Goal: Information Seeking & Learning: Learn about a topic

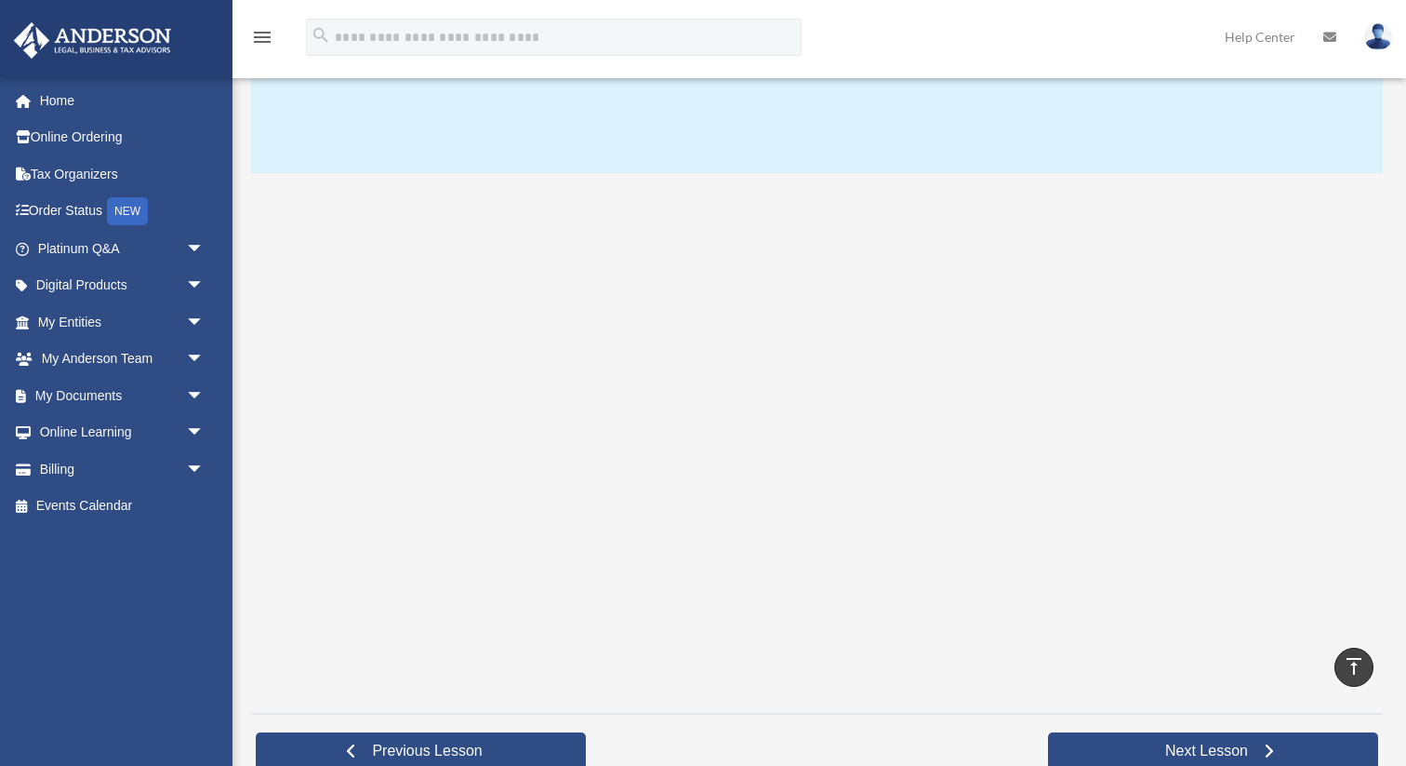
scroll to position [191, 0]
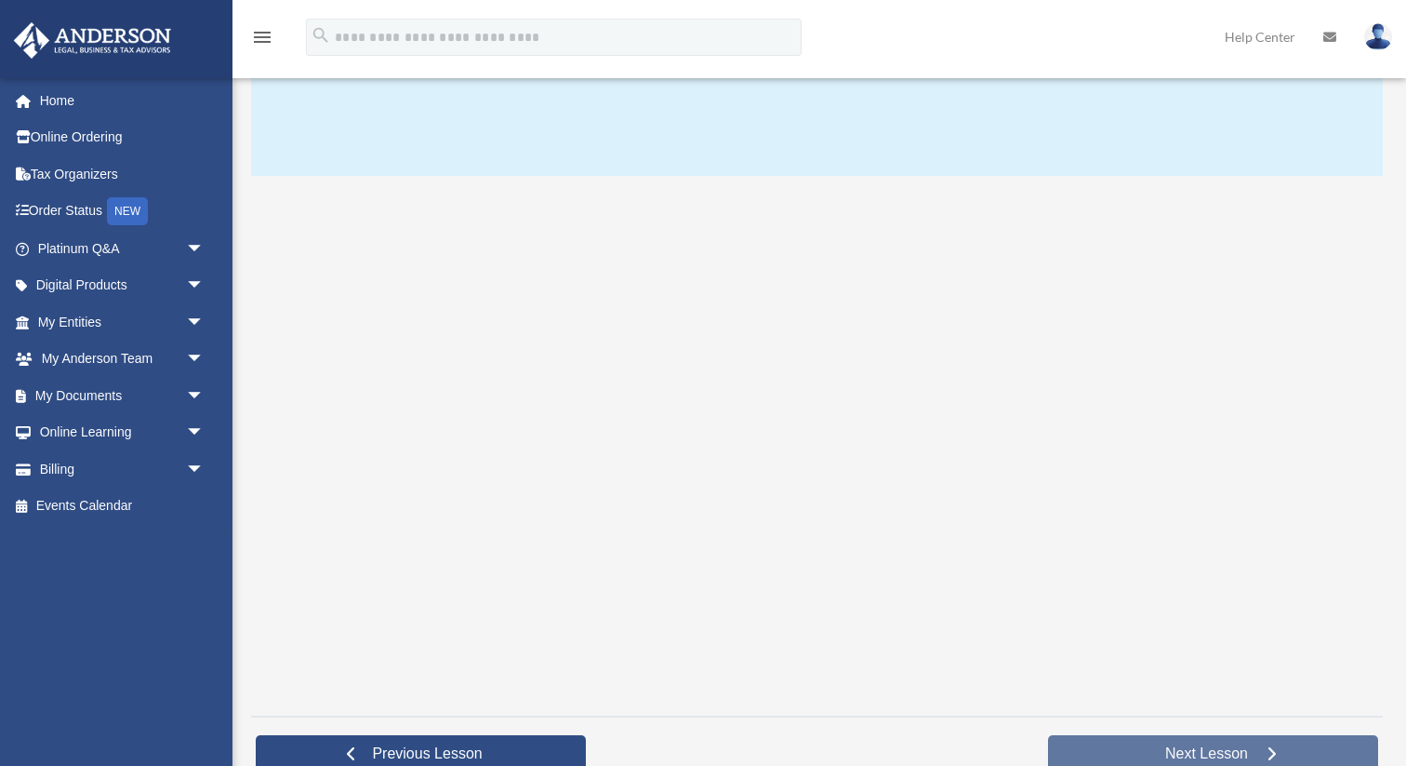
click at [1177, 749] on span "Next Lesson" at bounding box center [1207, 753] width 113 height 19
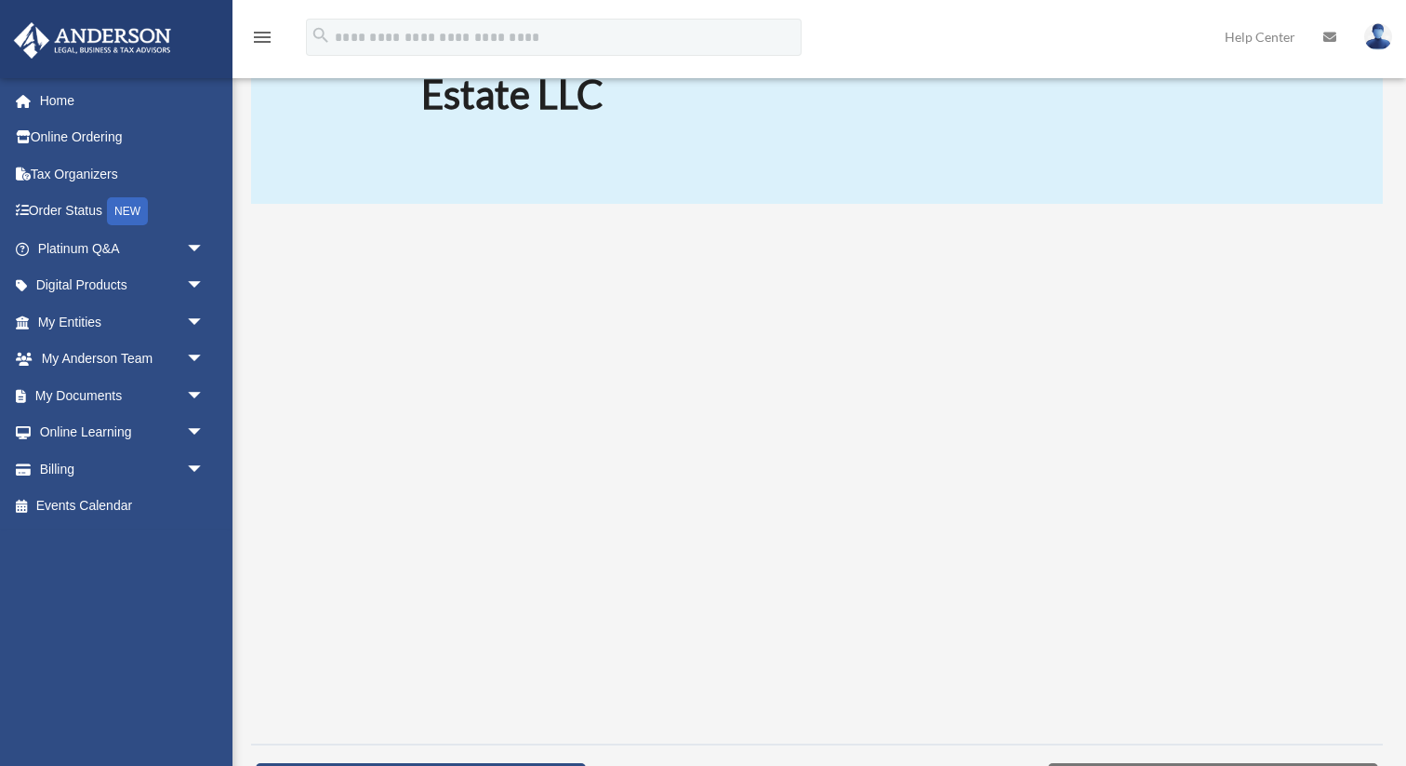
scroll to position [173, 0]
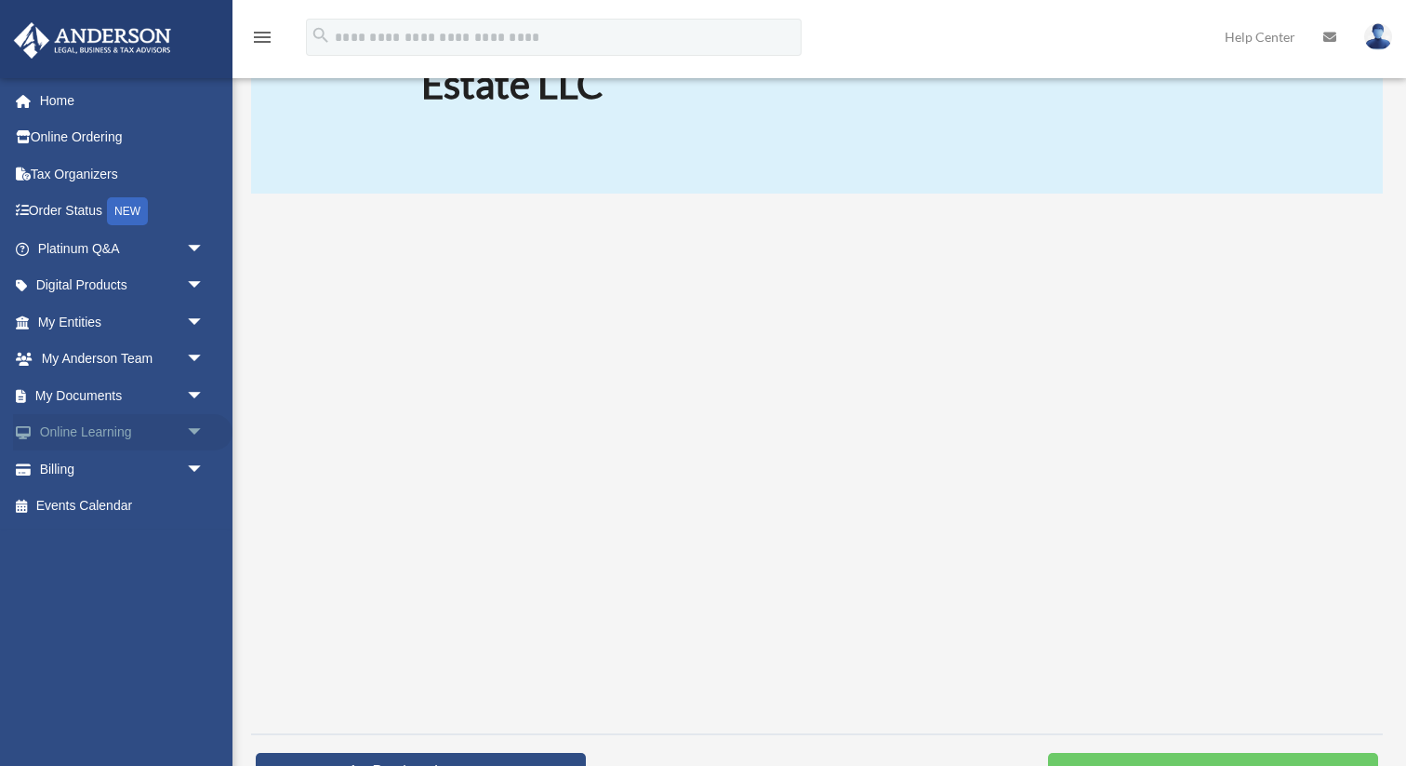
click at [130, 431] on link "Online Learning arrow_drop_down" at bounding box center [123, 432] width 220 height 37
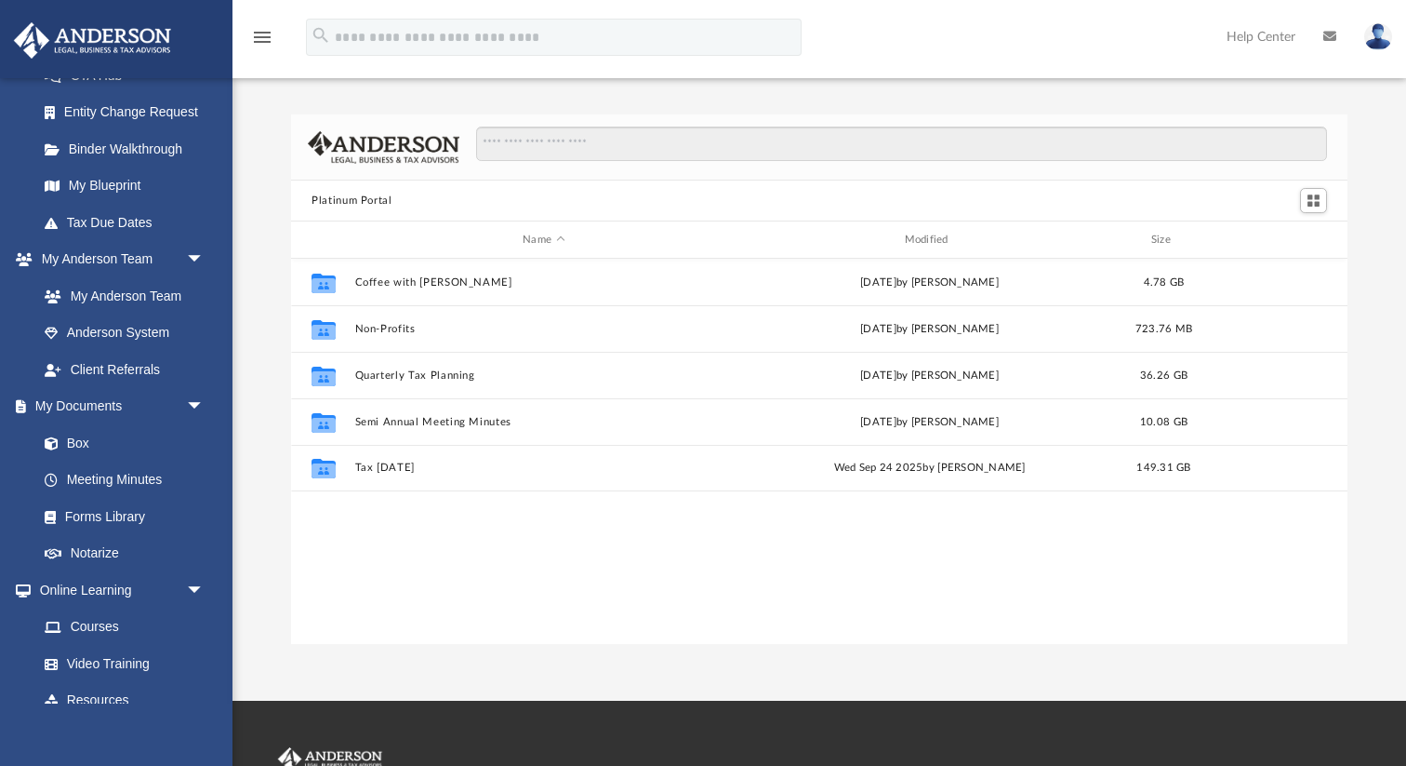
scroll to position [329, 0]
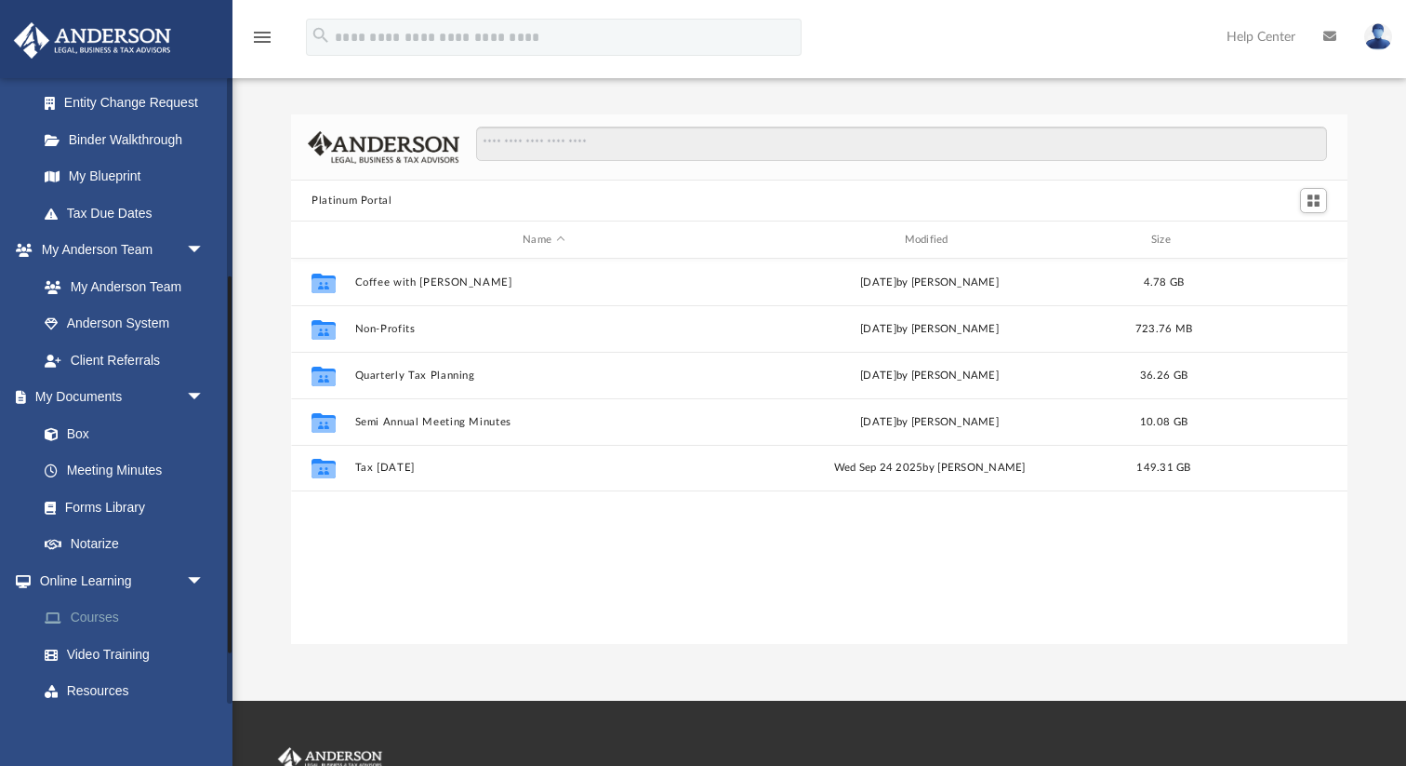
click at [119, 607] on link "Courses" at bounding box center [129, 617] width 207 height 37
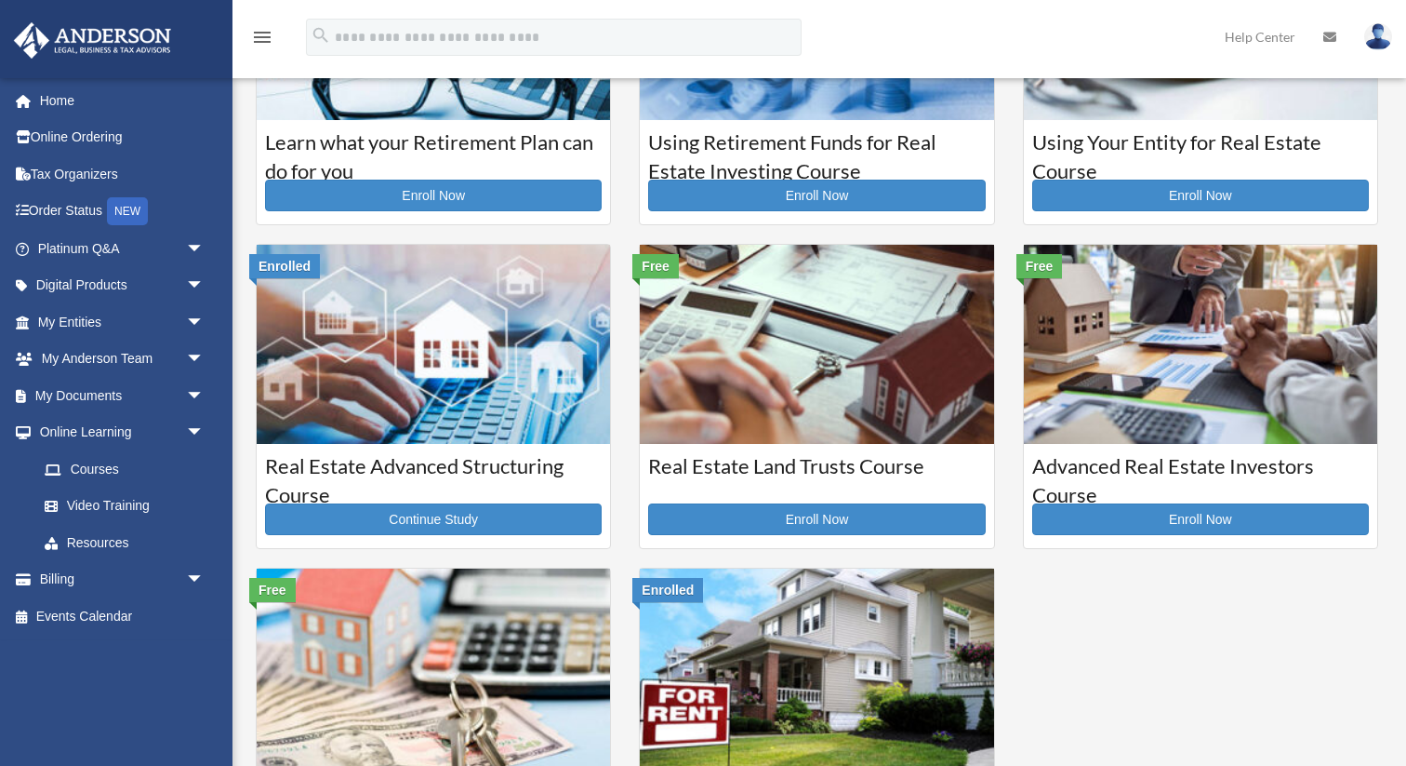
scroll to position [199, 0]
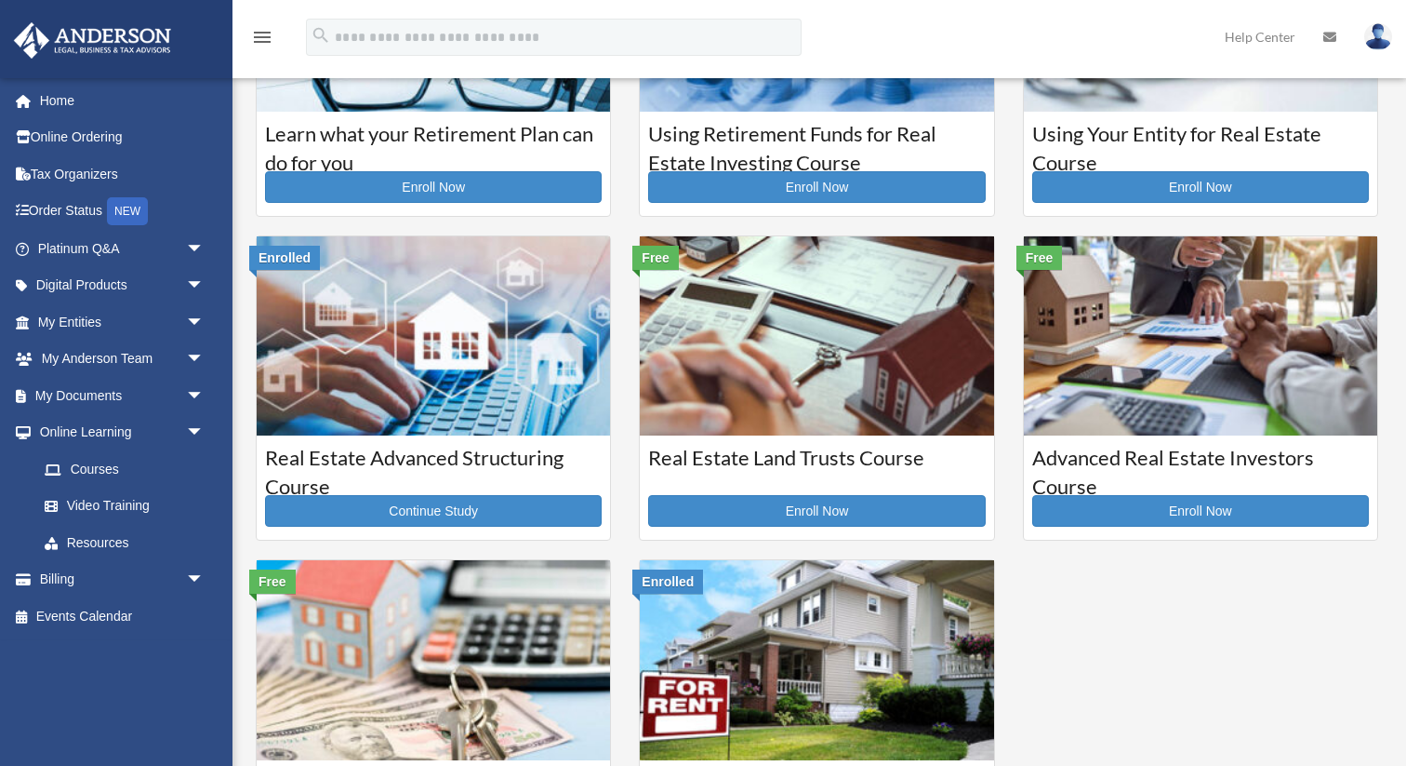
click at [777, 700] on img at bounding box center [816, 659] width 353 height 199
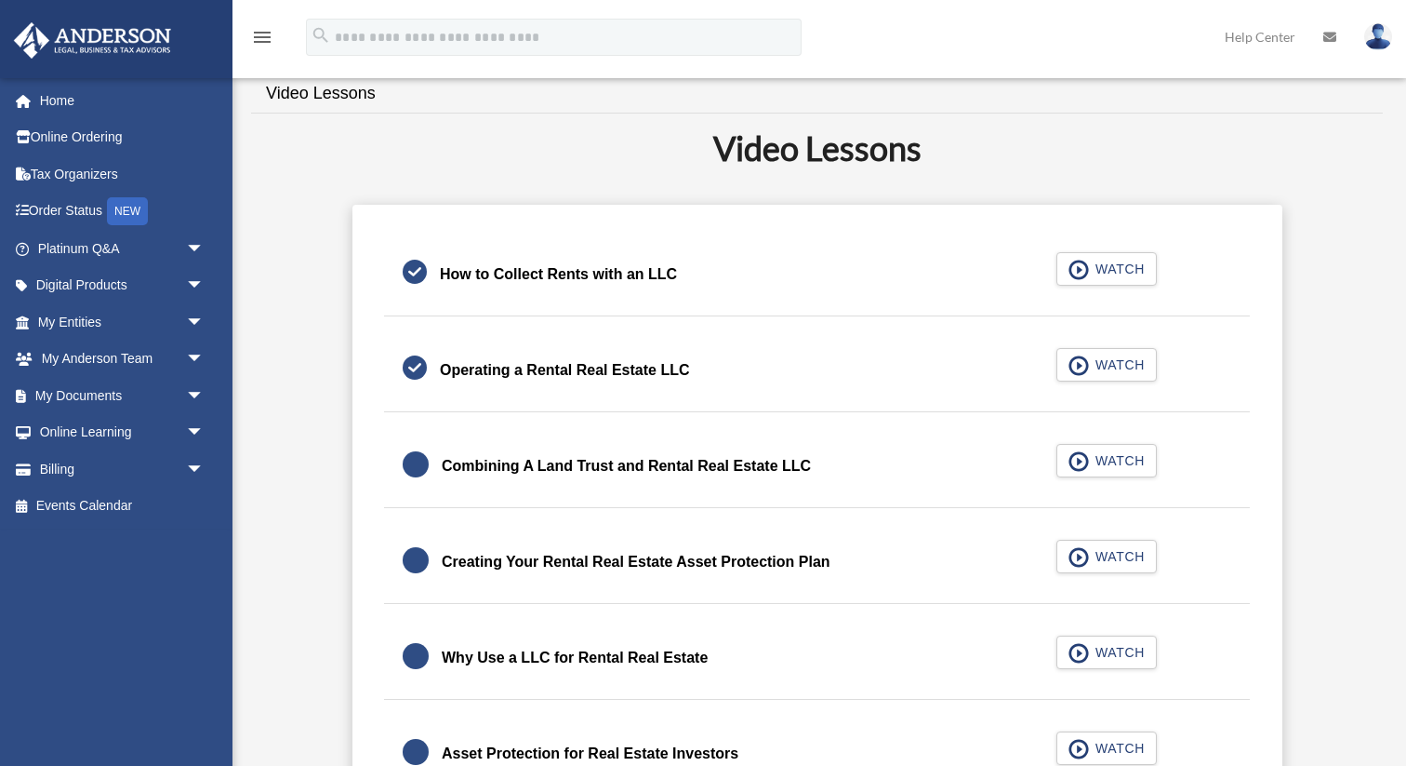
scroll to position [401, 0]
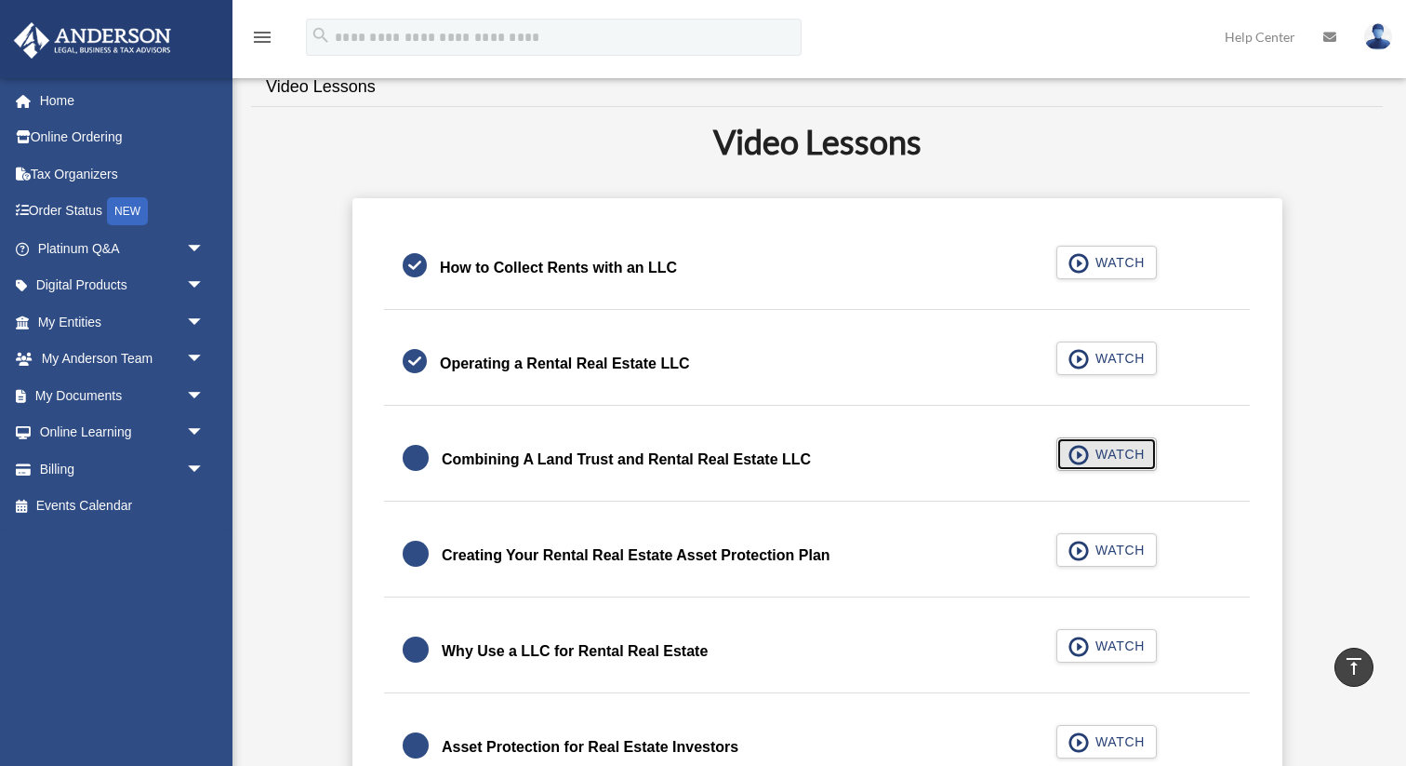
click at [1125, 452] on span "WATCH" at bounding box center [1117, 454] width 55 height 19
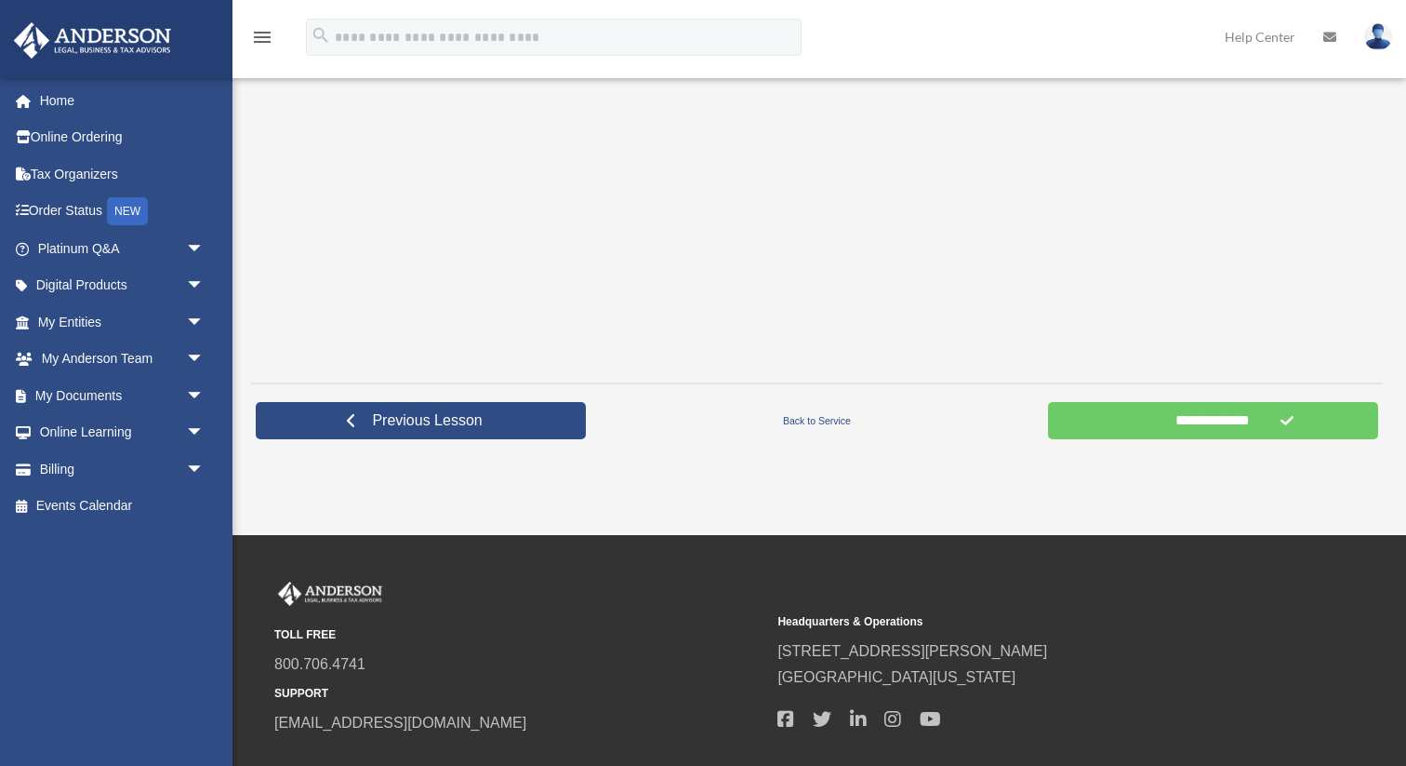
scroll to position [542, 0]
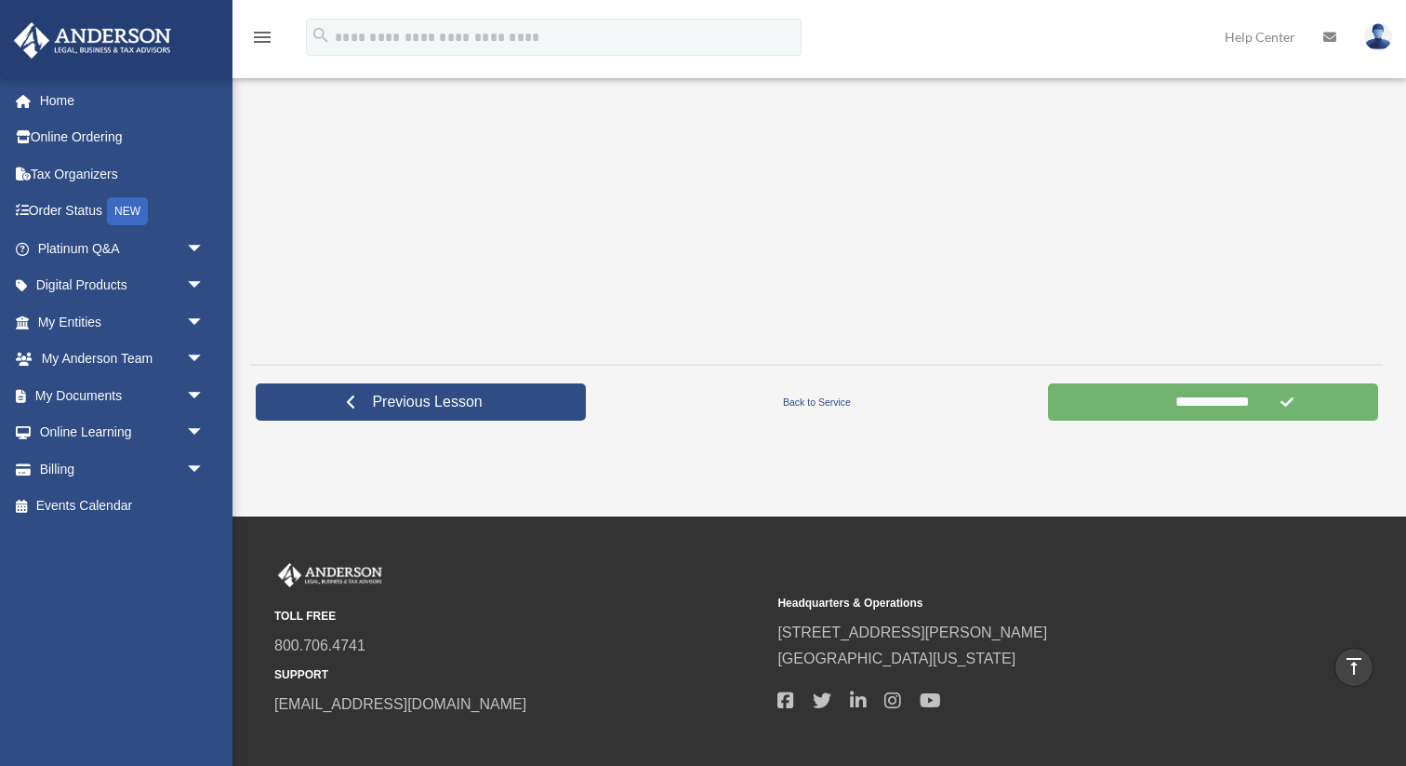
click at [1218, 409] on input "**********" at bounding box center [1213, 401] width 330 height 37
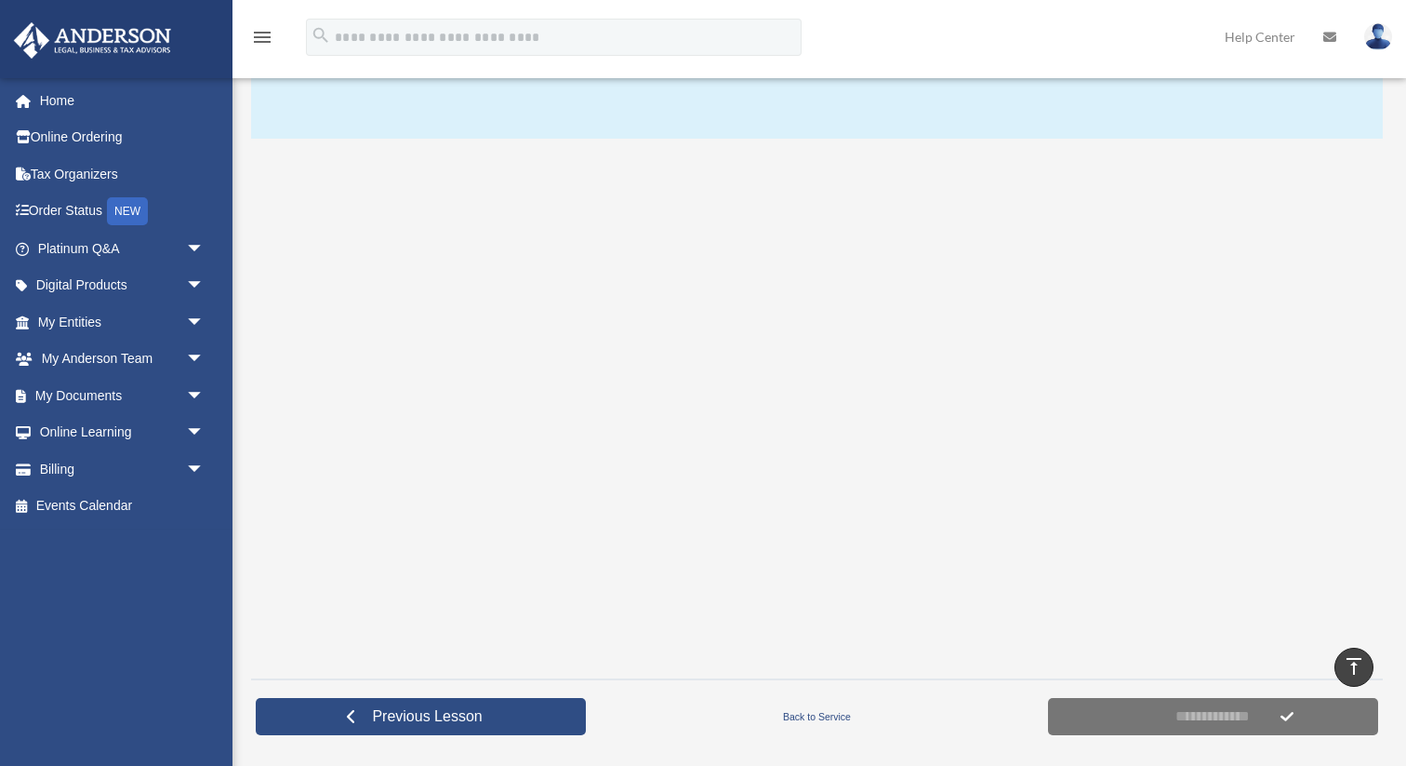
scroll to position [215, 0]
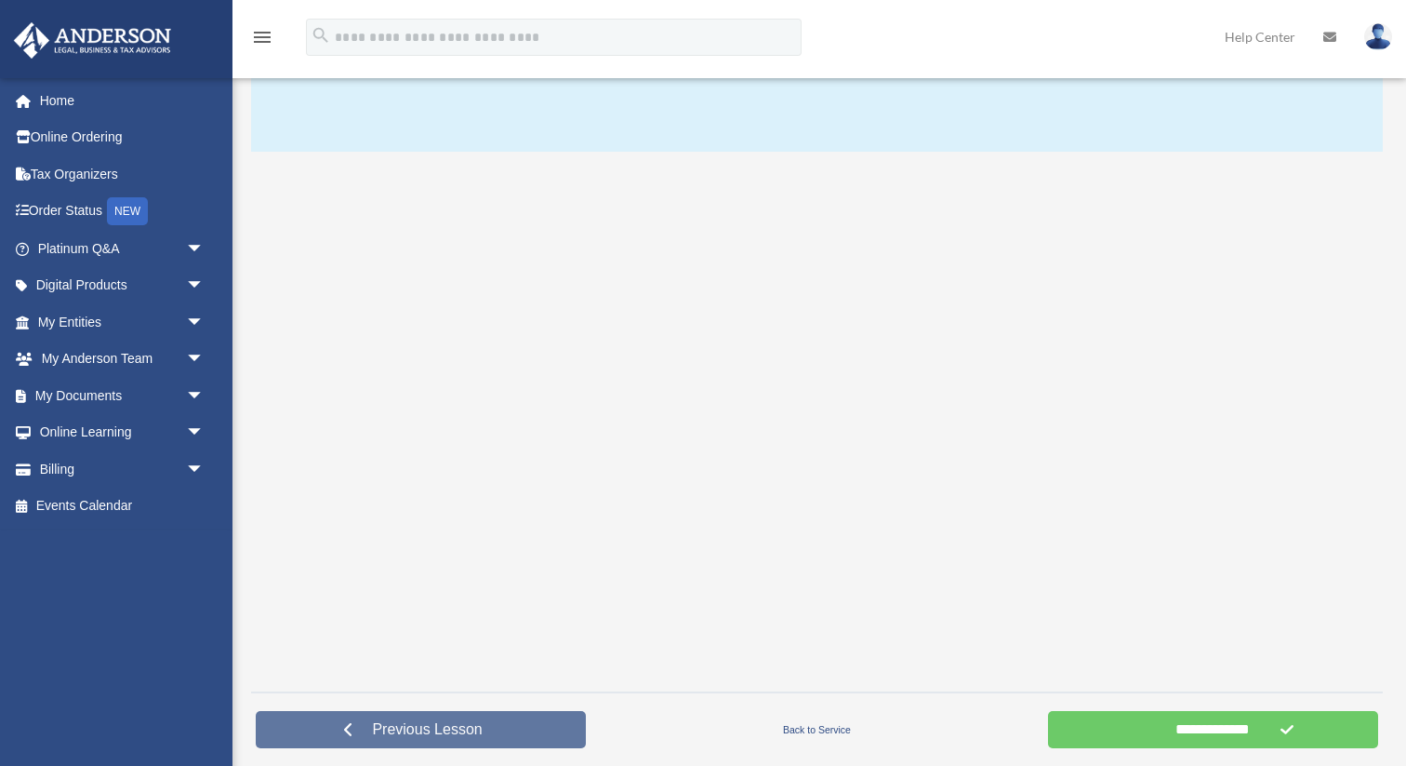
click at [449, 727] on span "Previous Lesson" at bounding box center [427, 729] width 140 height 19
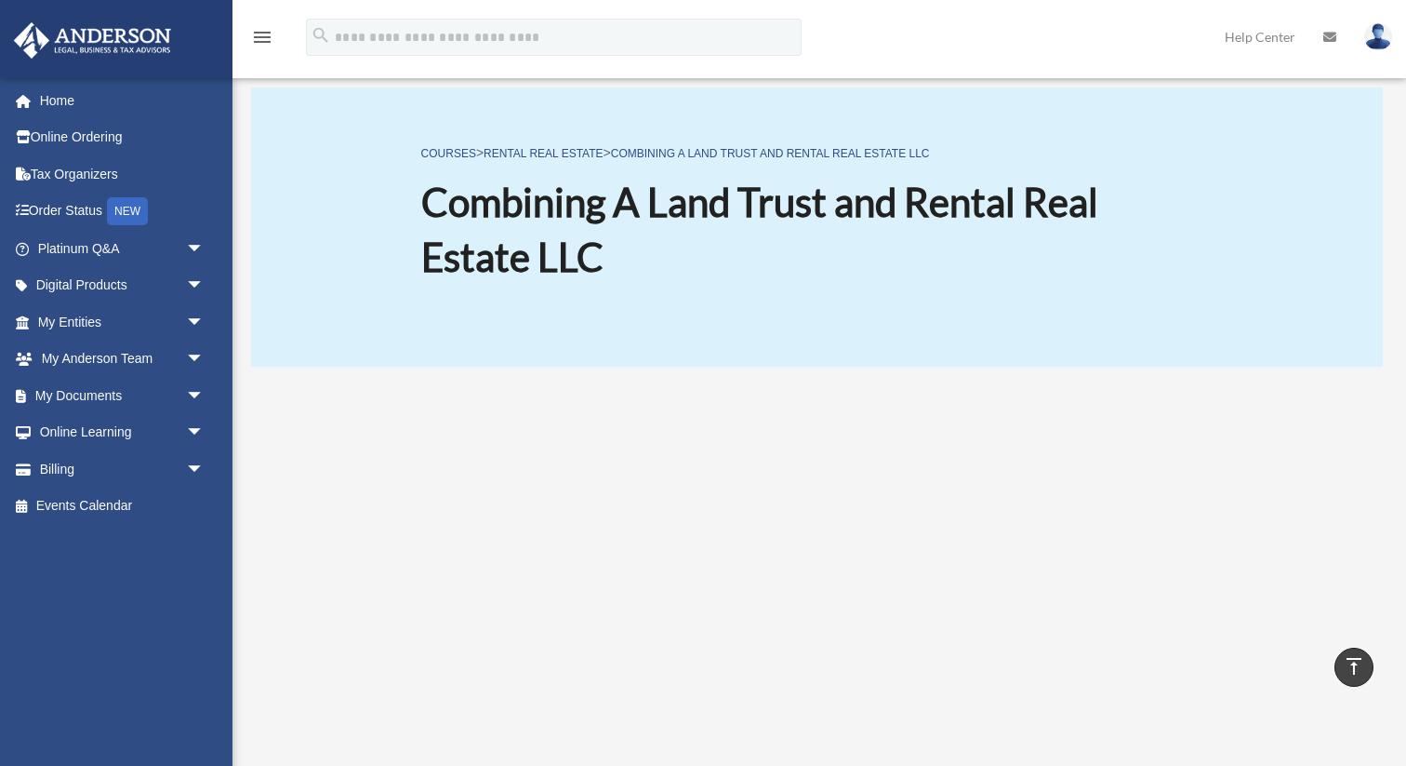
scroll to position [402, 0]
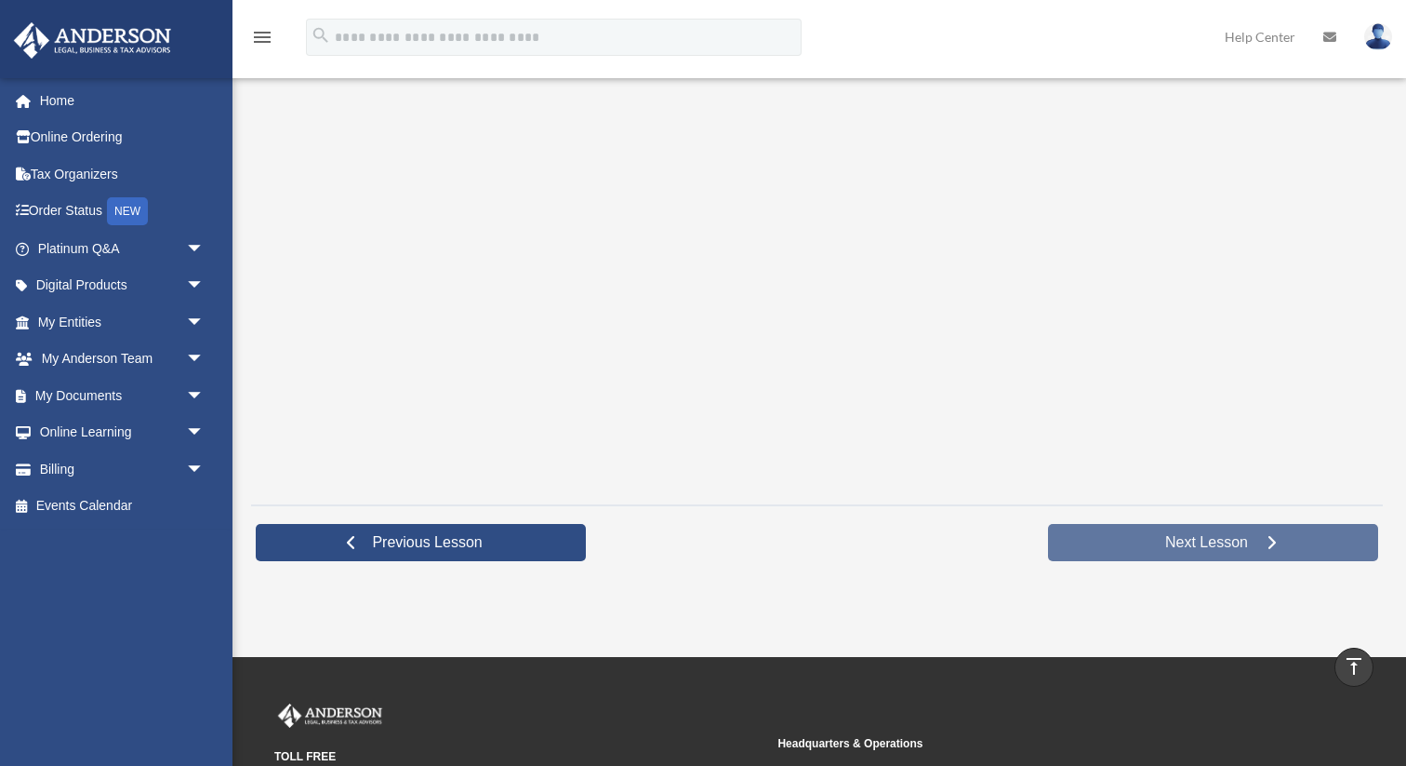
click at [1167, 538] on span "Next Lesson" at bounding box center [1207, 542] width 113 height 19
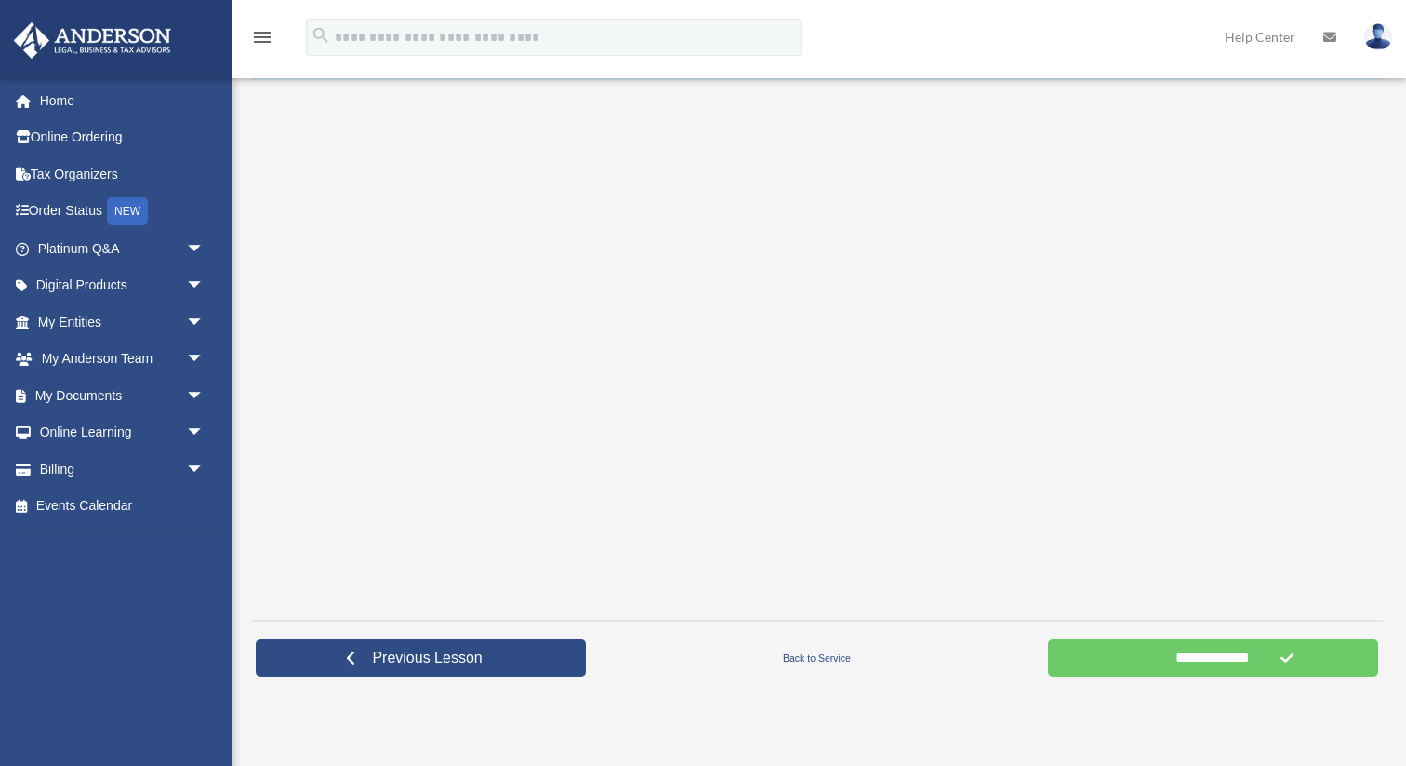
scroll to position [300, 0]
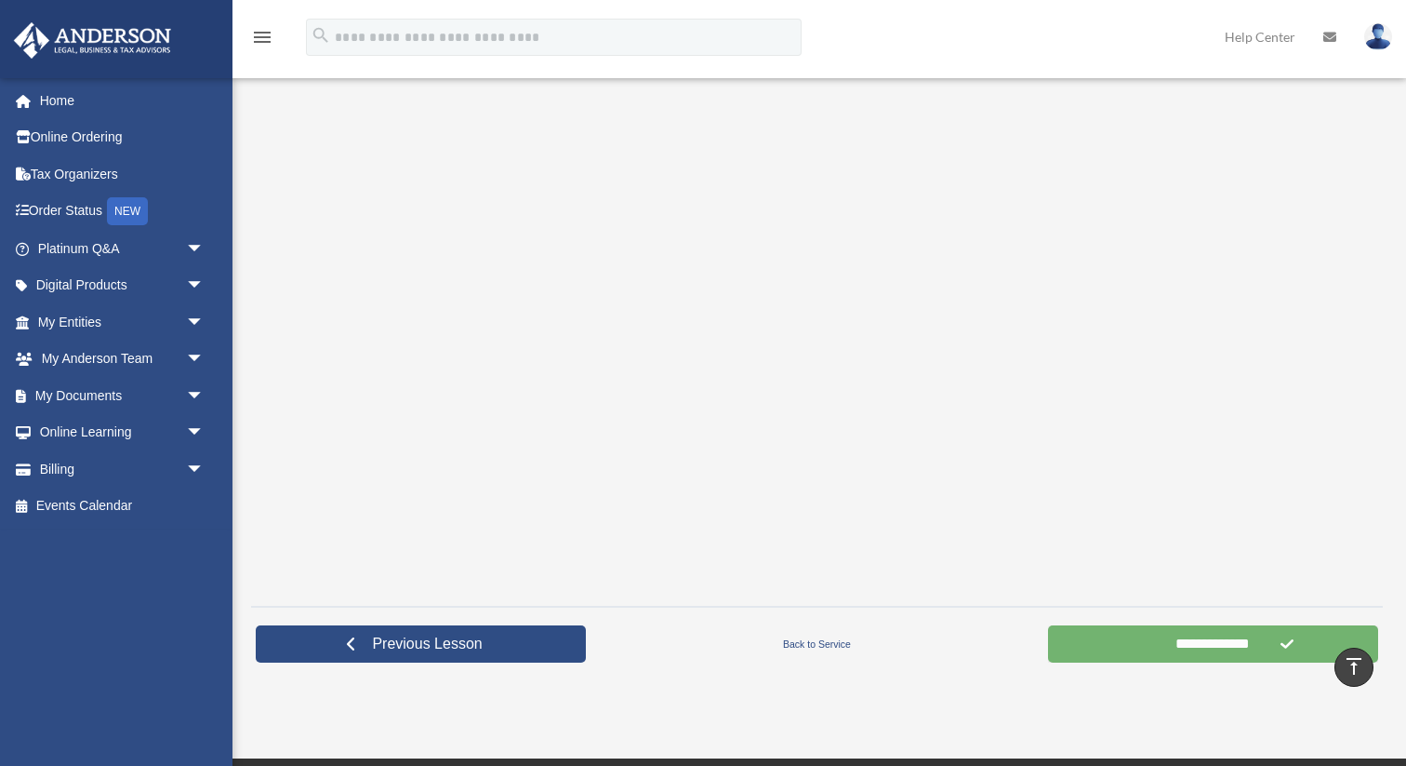
click at [1199, 646] on input "**********" at bounding box center [1213, 643] width 330 height 37
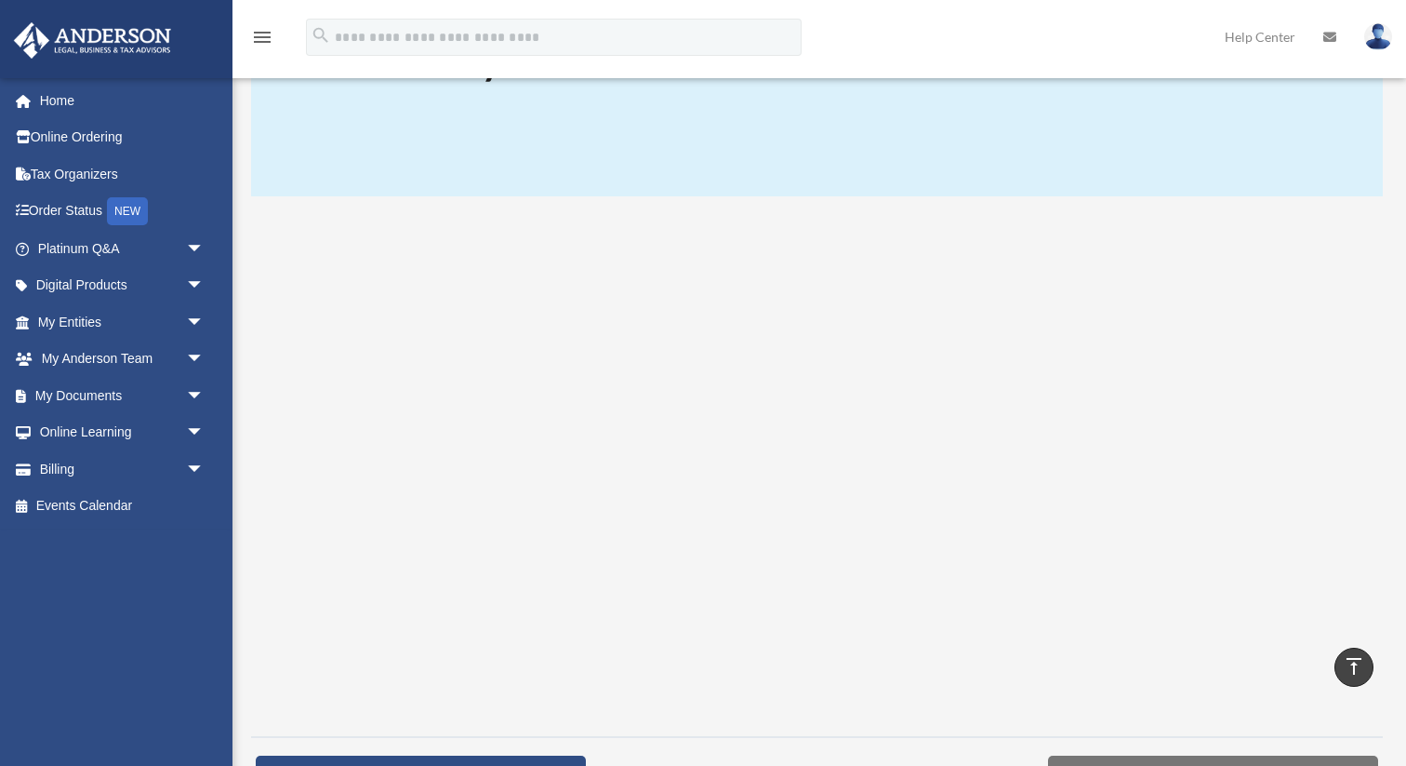
scroll to position [160, 0]
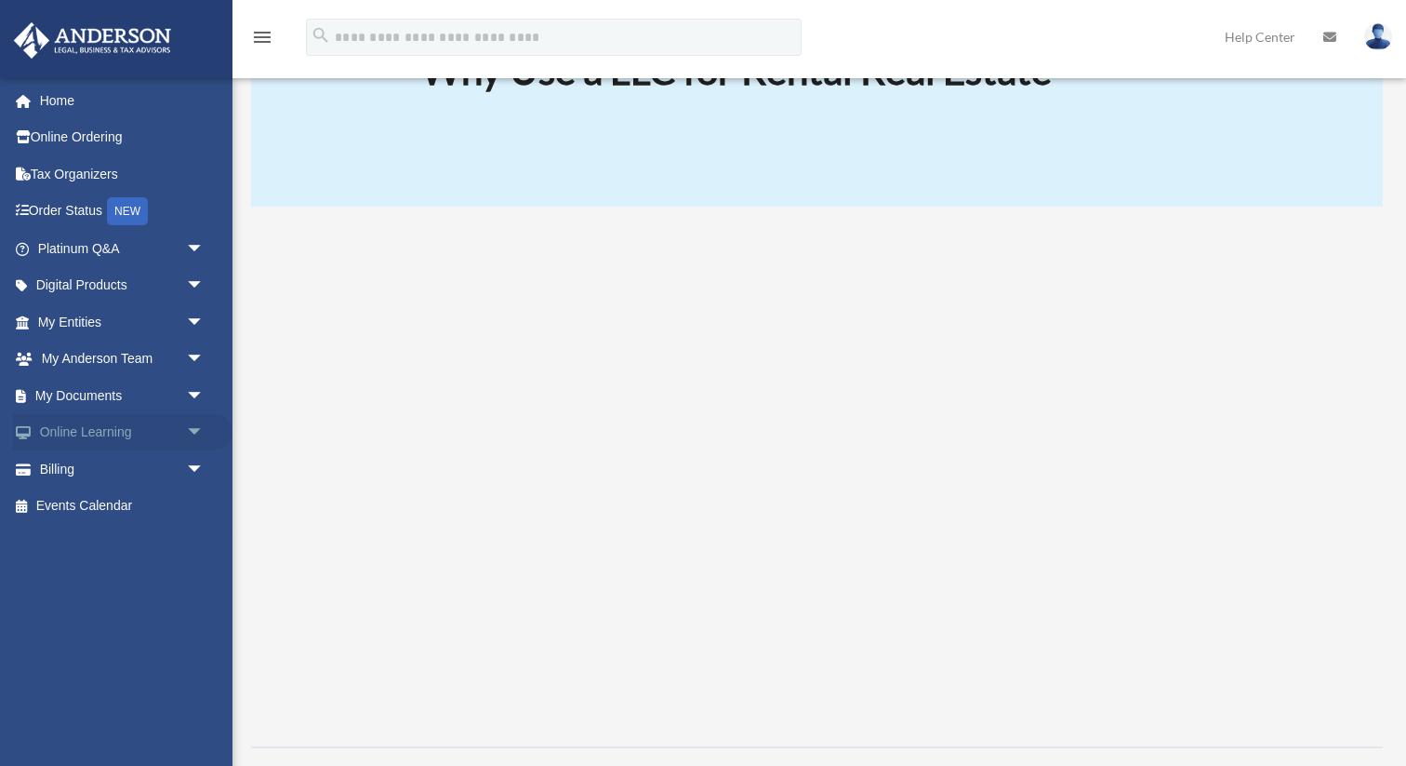
click at [197, 429] on span "arrow_drop_down" at bounding box center [204, 433] width 37 height 38
click at [121, 471] on link "Courses" at bounding box center [129, 468] width 207 height 37
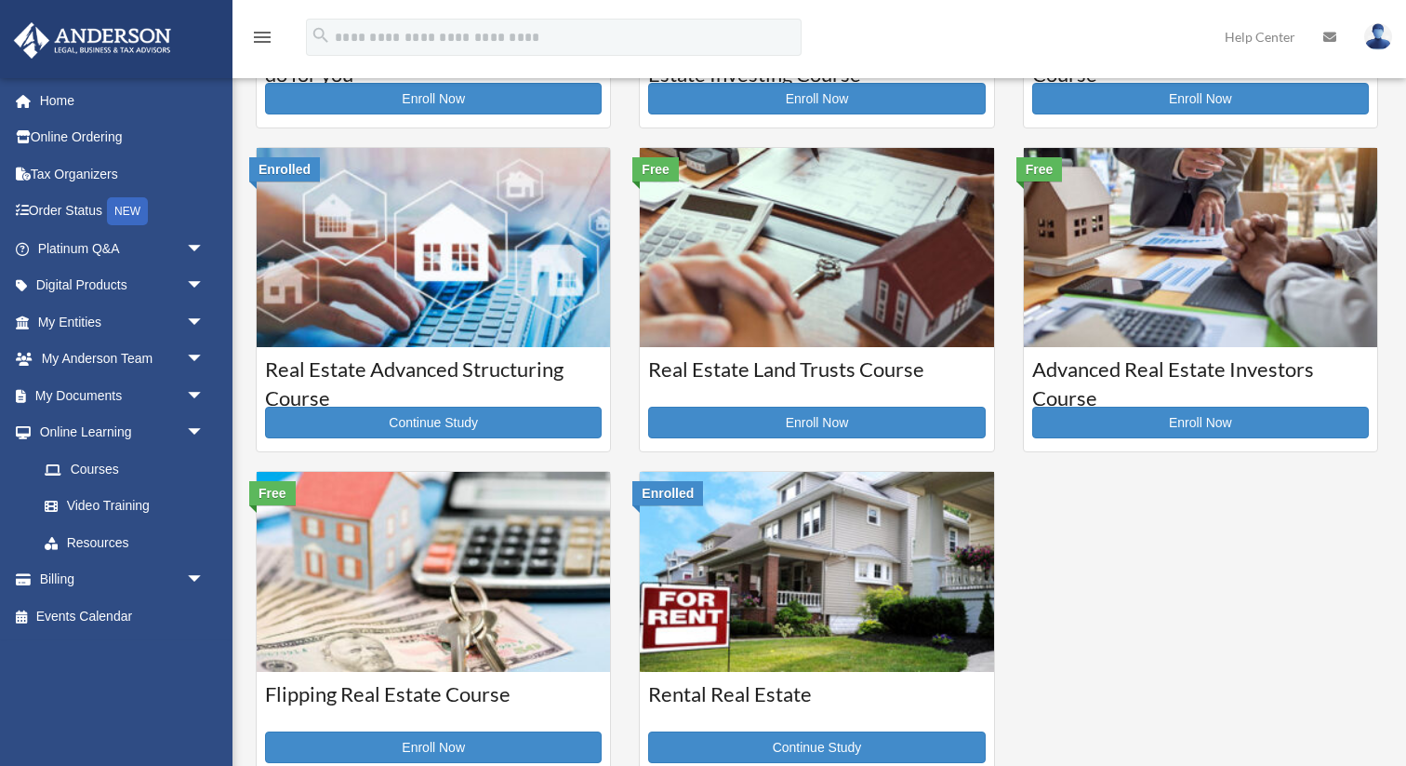
scroll to position [303, 0]
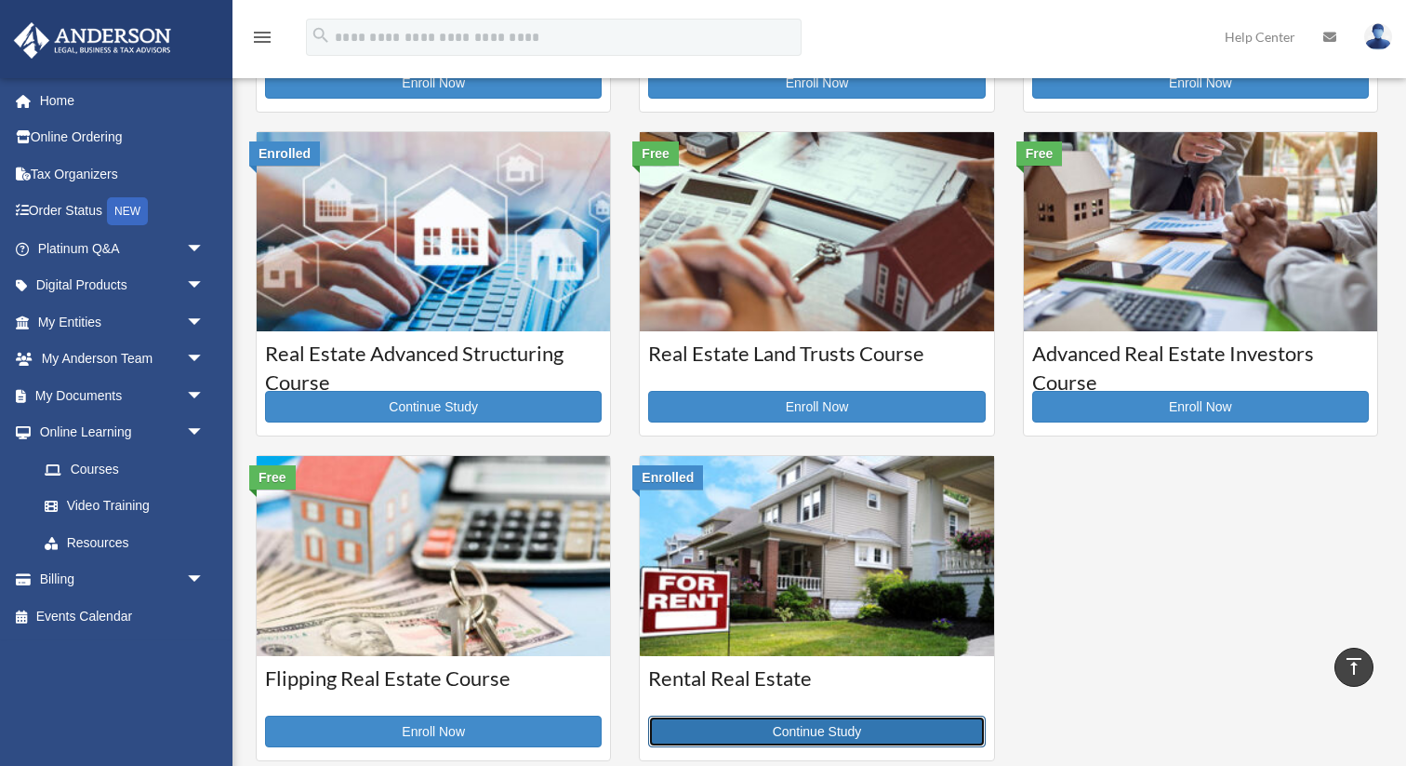
click at [825, 721] on link "Continue Study" at bounding box center [816, 731] width 337 height 32
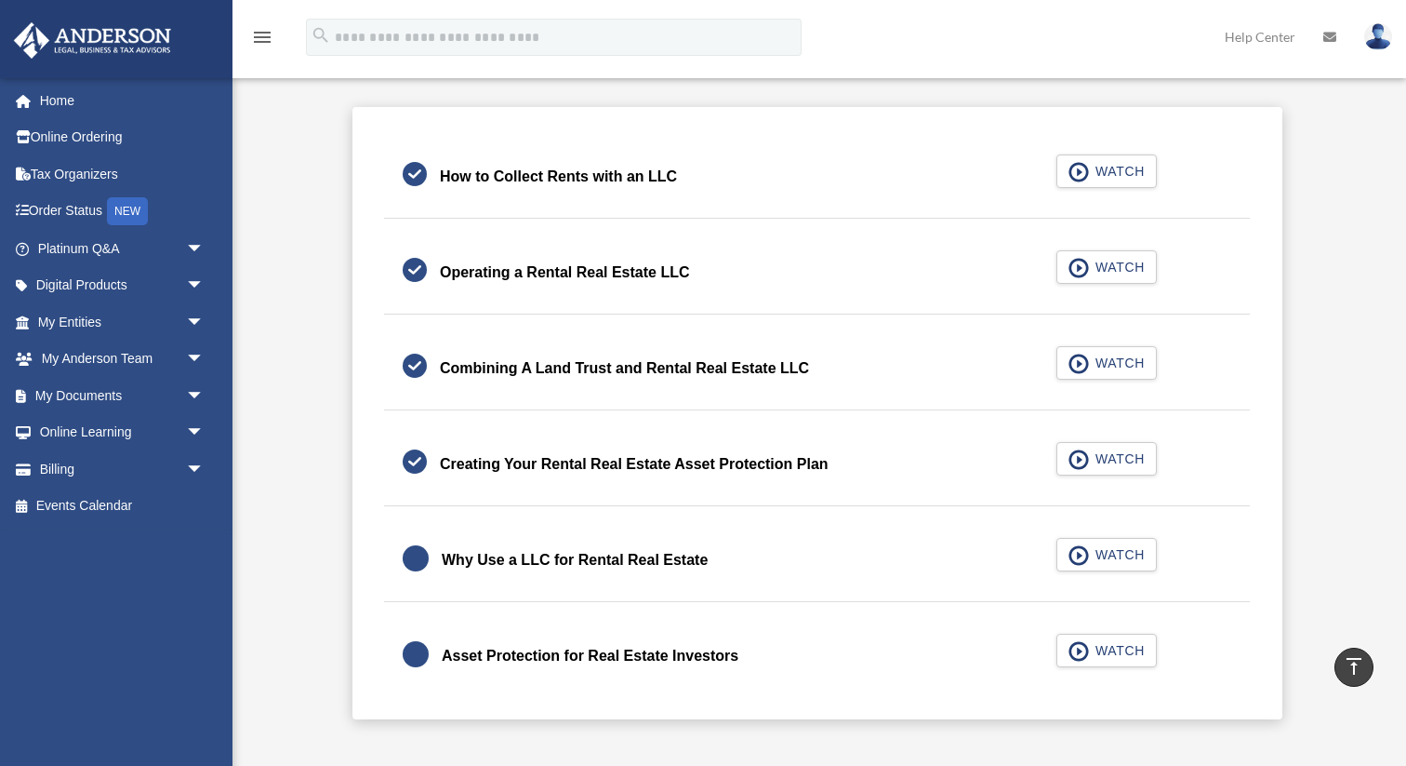
scroll to position [494, 0]
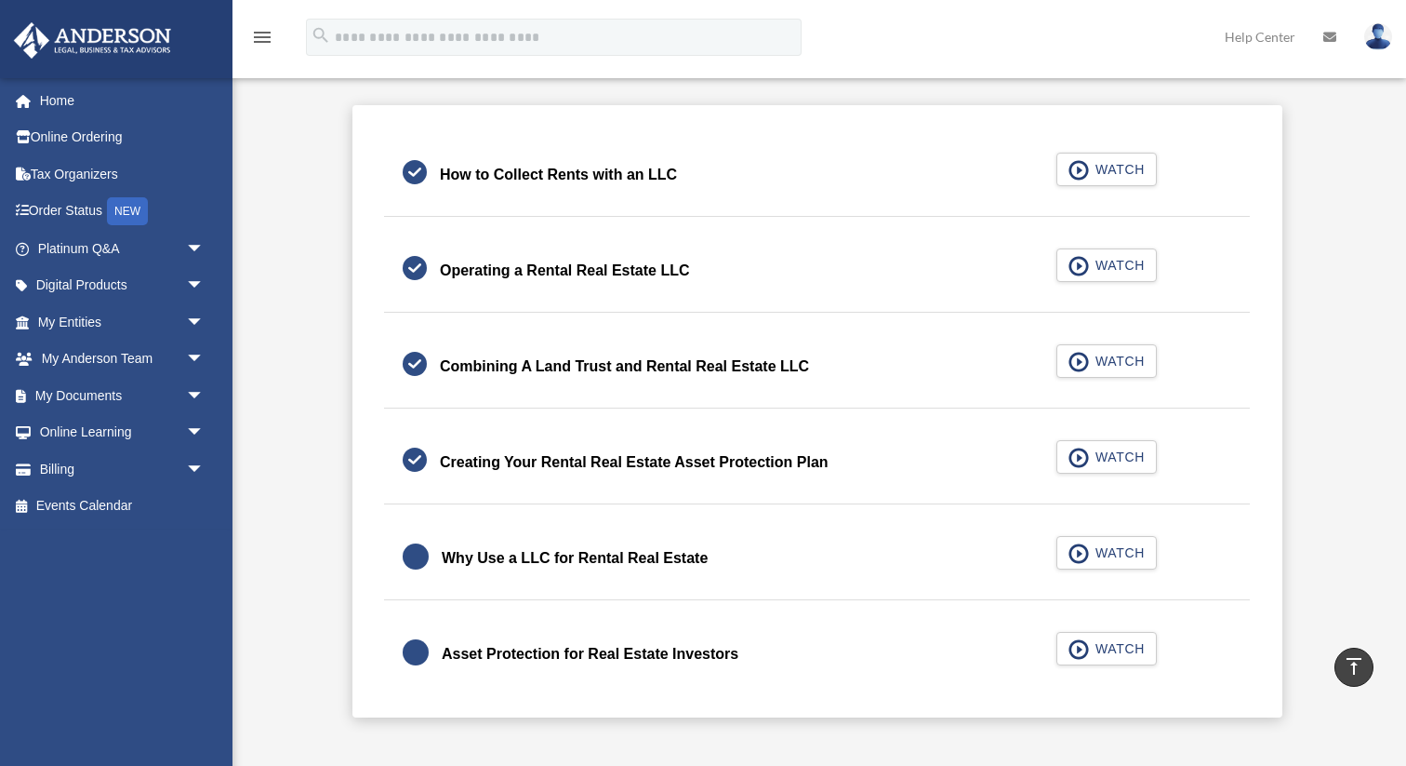
click at [625, 564] on div "Why Use a LLC for Rental Real Estate" at bounding box center [575, 558] width 266 height 26
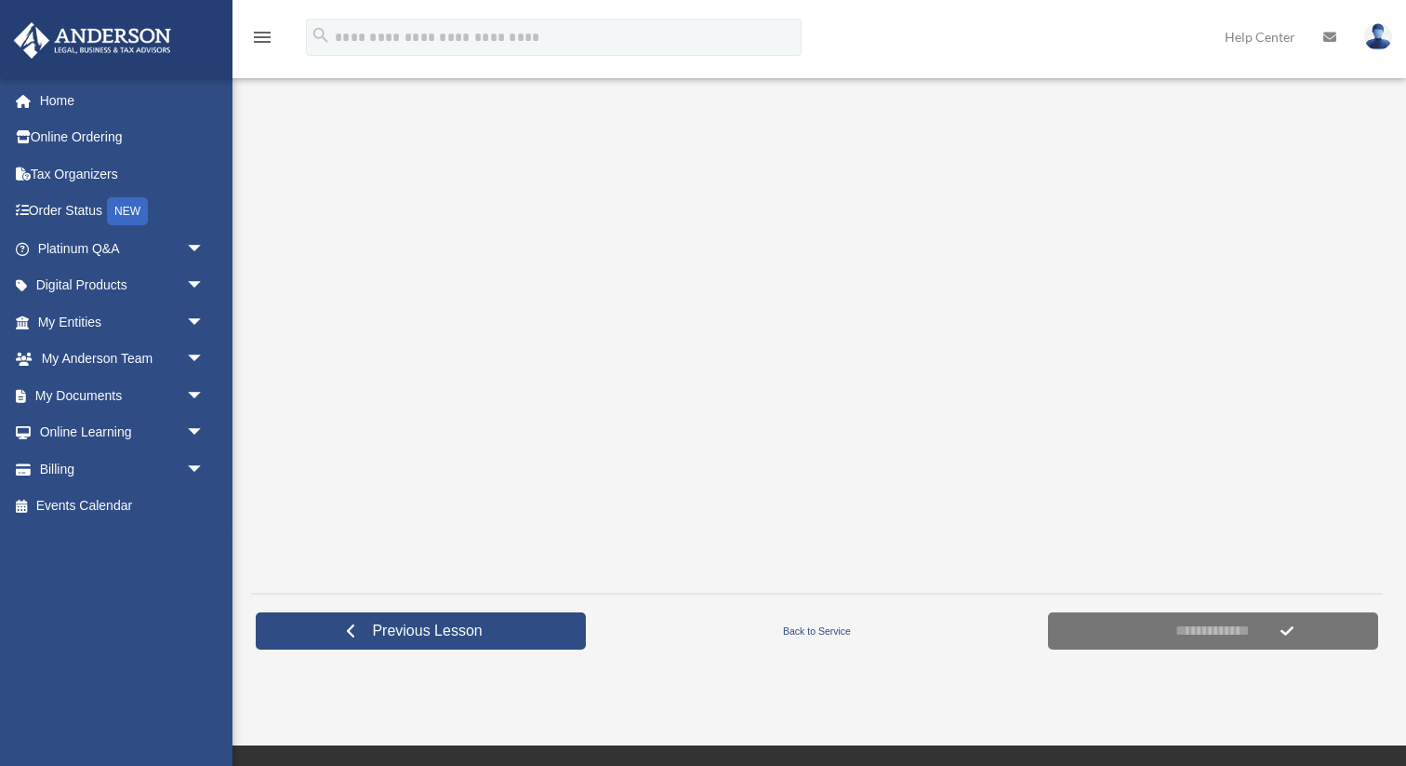
scroll to position [318, 0]
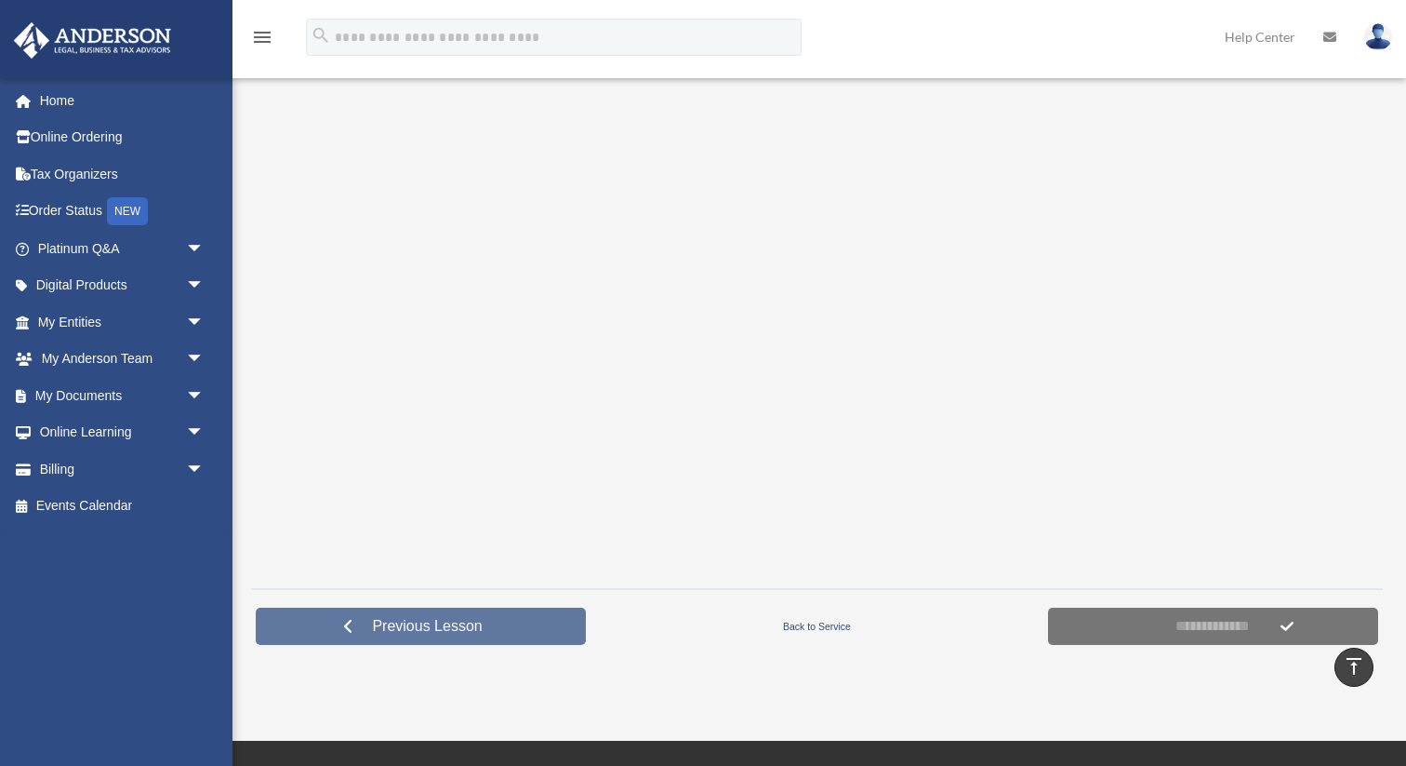
click at [404, 629] on span "Previous Lesson" at bounding box center [427, 626] width 140 height 19
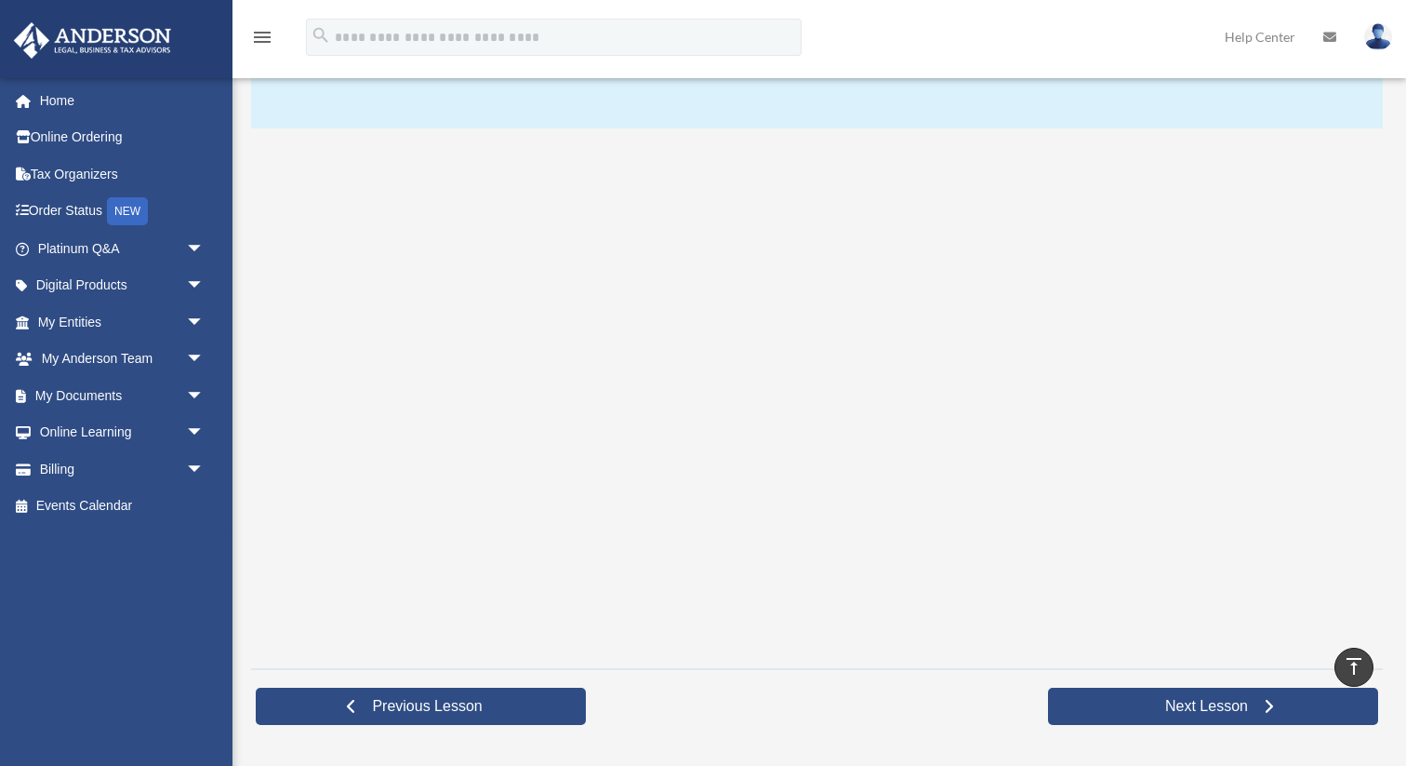
scroll to position [233, 0]
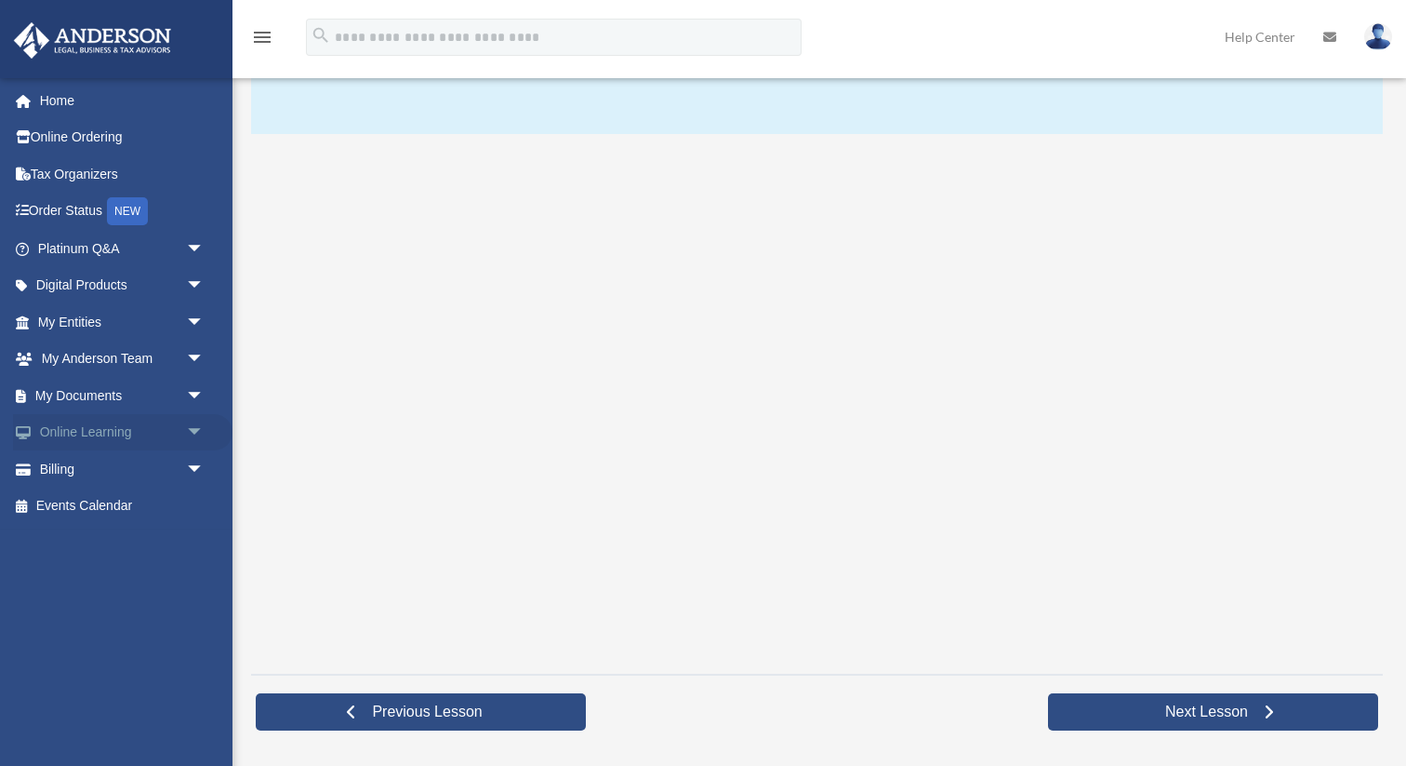
click at [195, 433] on span "arrow_drop_down" at bounding box center [204, 433] width 37 height 38
click at [199, 469] on link "Courses" at bounding box center [129, 468] width 207 height 37
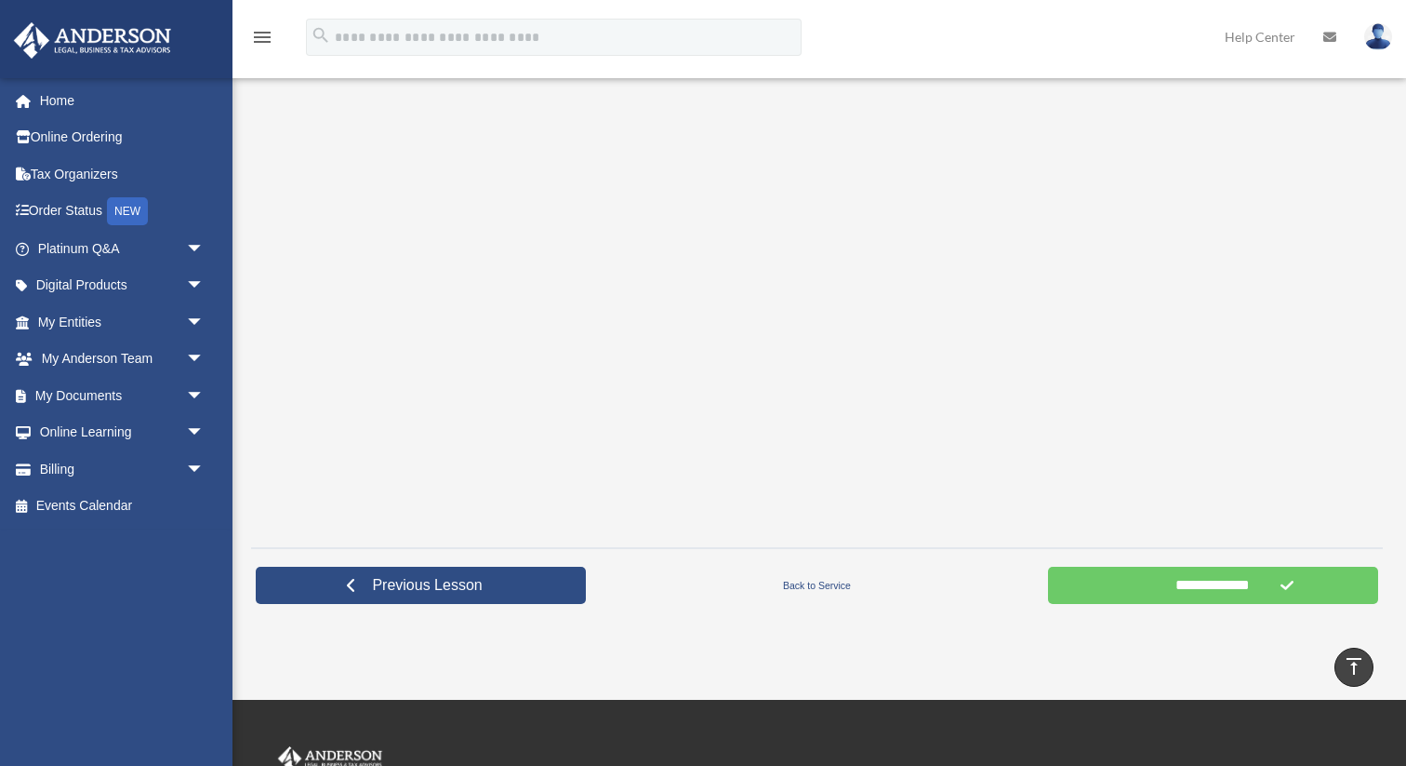
scroll to position [317, 0]
